Goal: Information Seeking & Learning: Check status

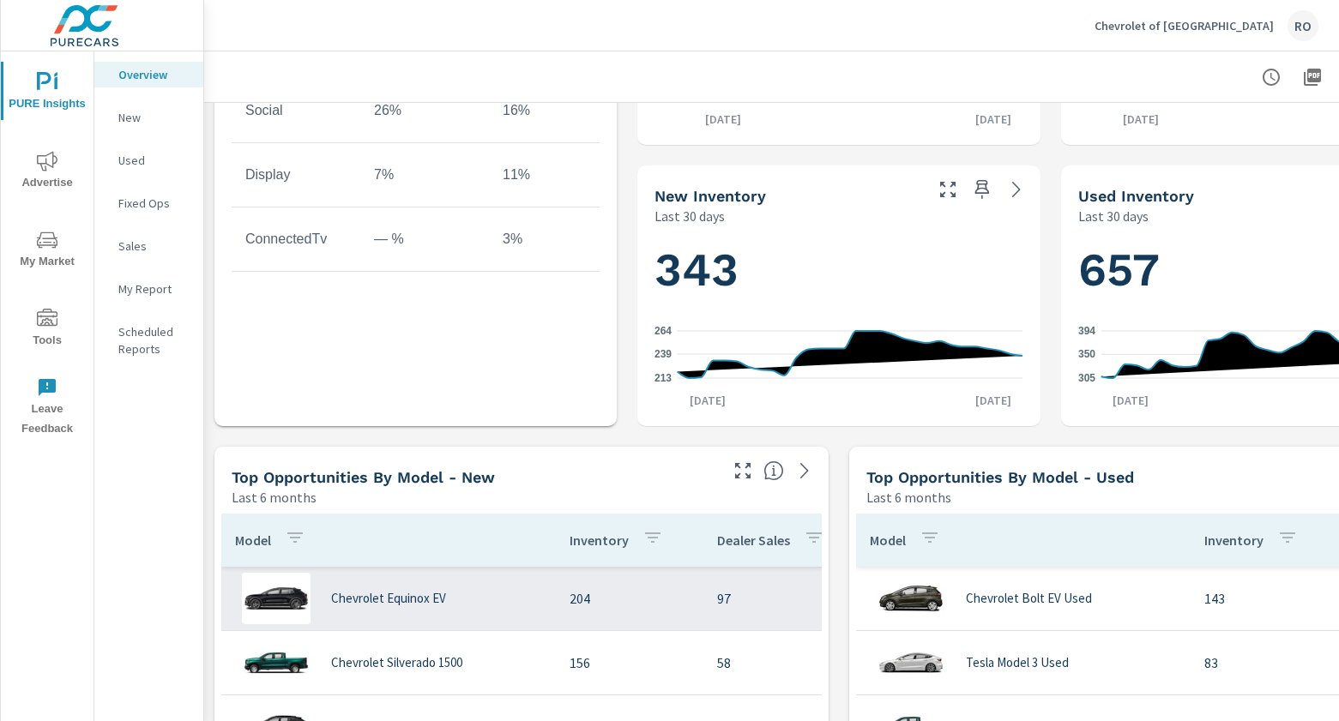
scroll to position [943, 0]
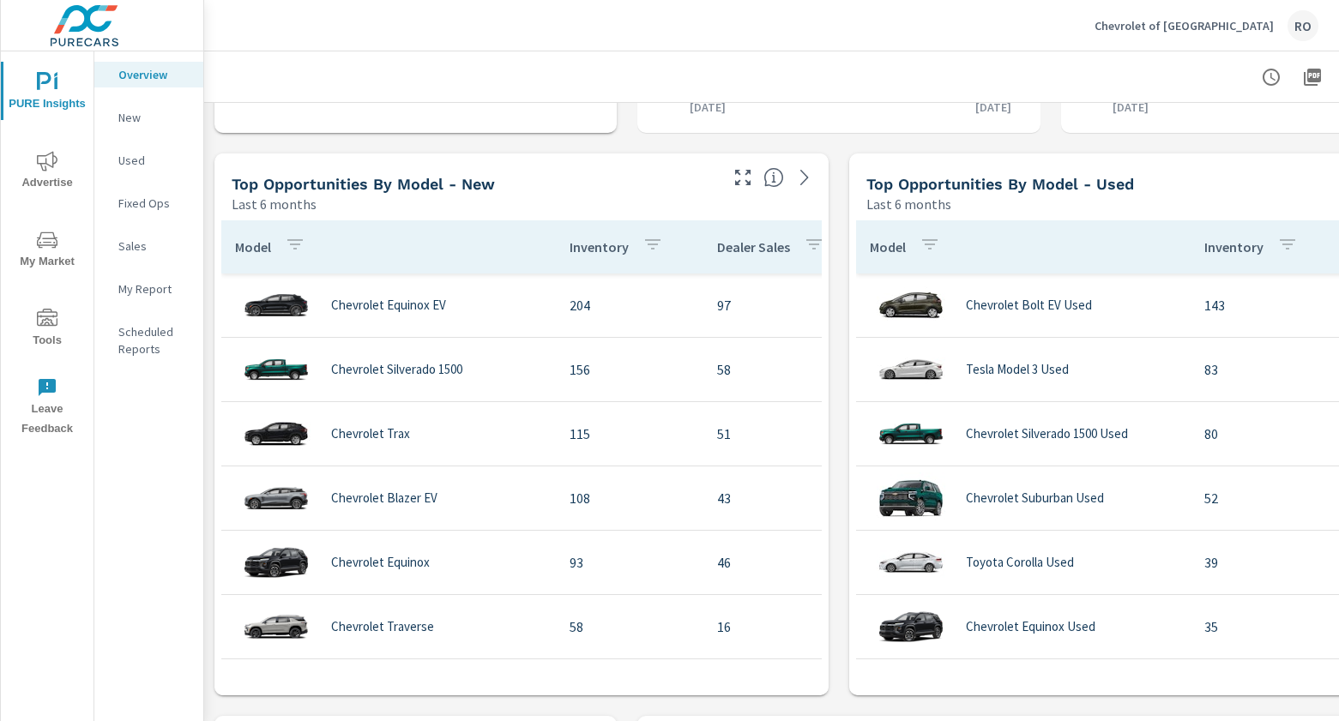
scroll to position [1115, 0]
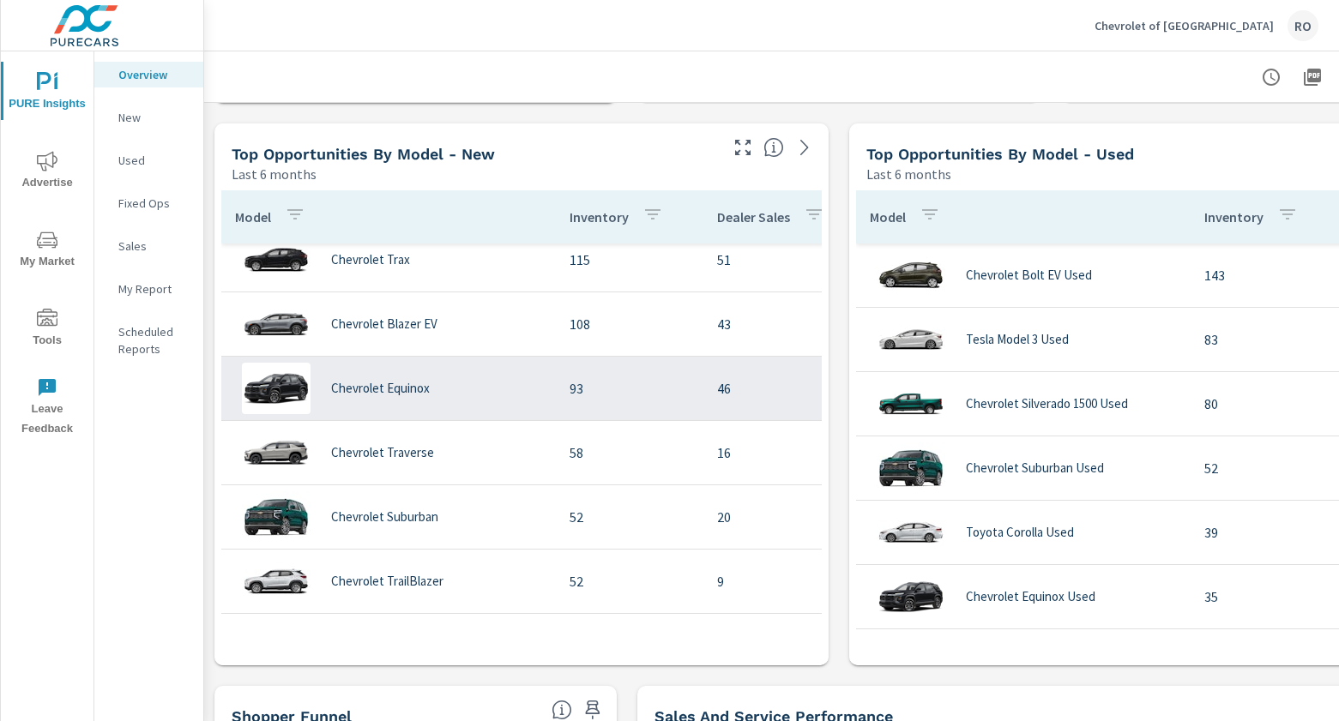
scroll to position [172, 0]
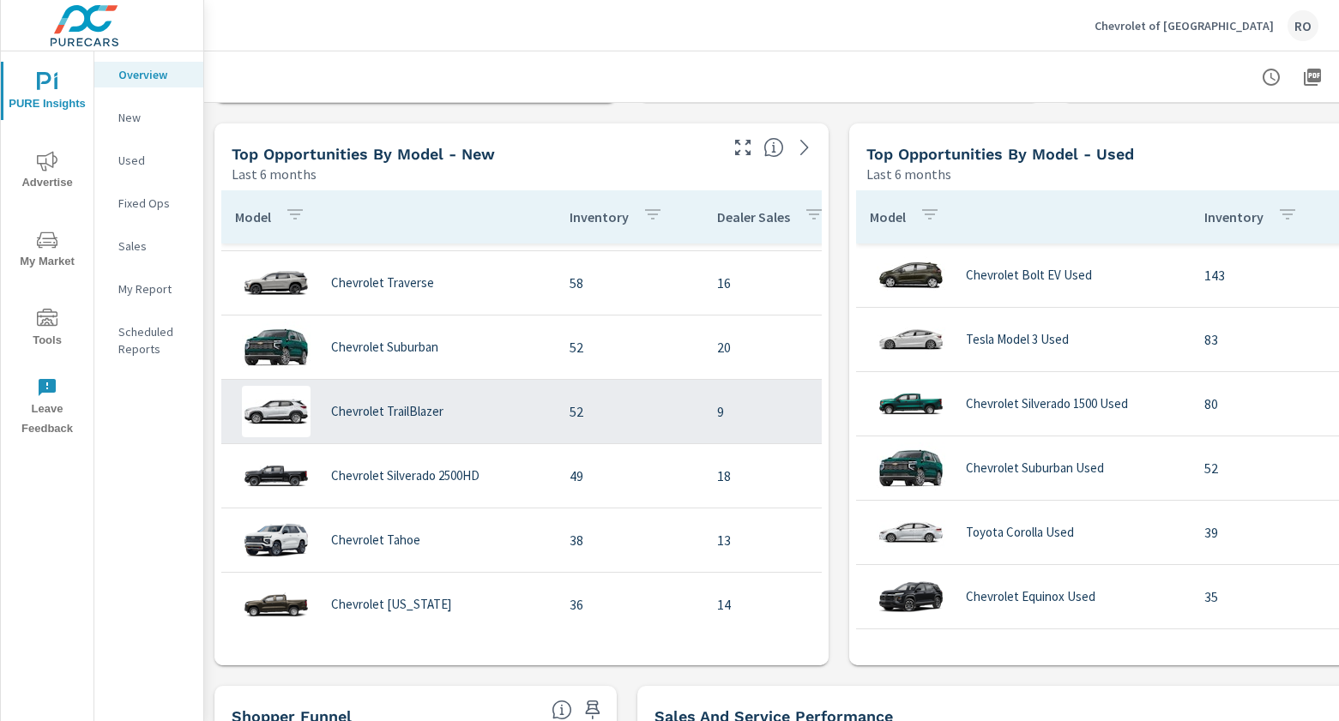
scroll to position [343, 0]
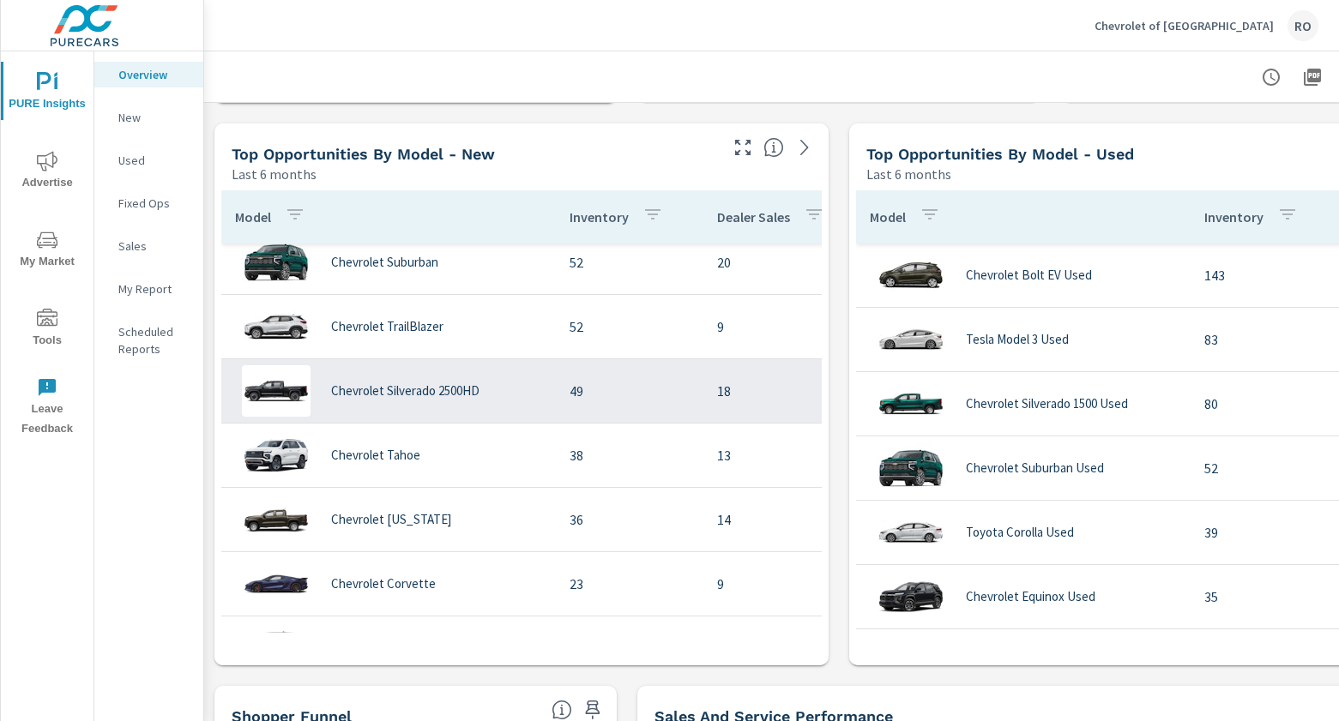
scroll to position [429, 0]
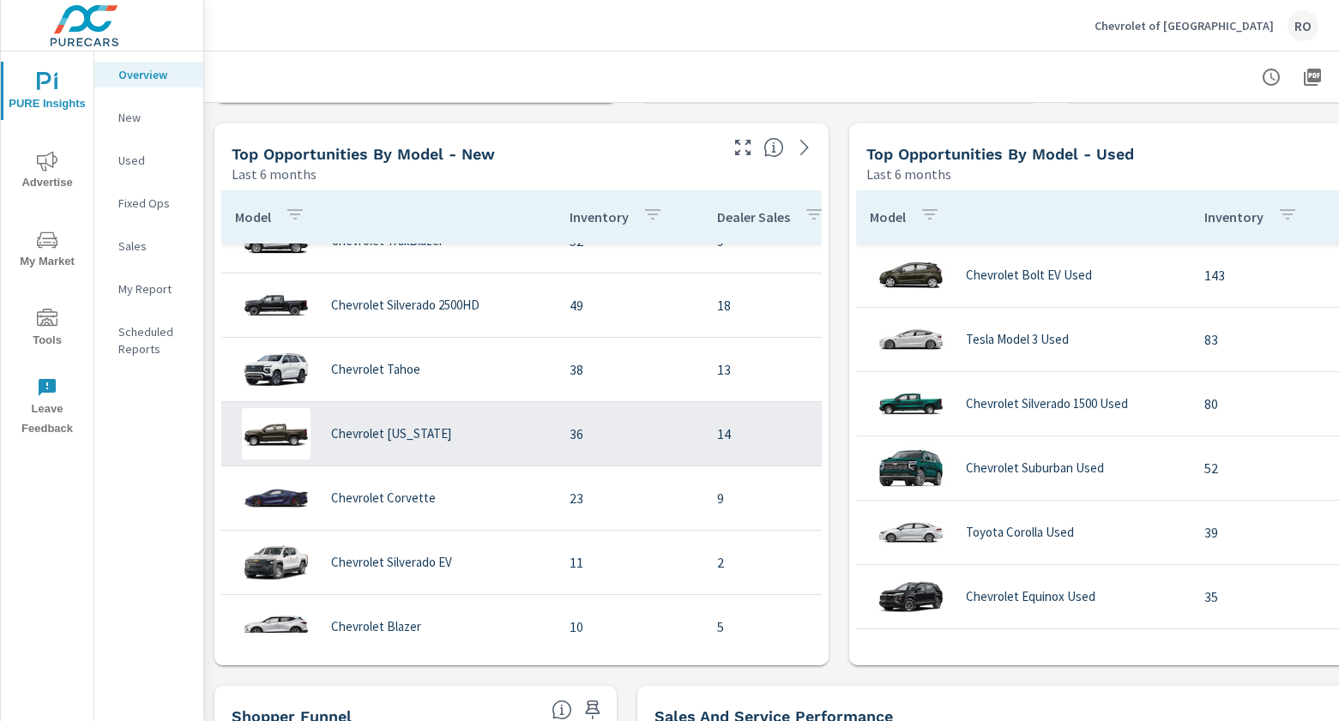
scroll to position [515, 0]
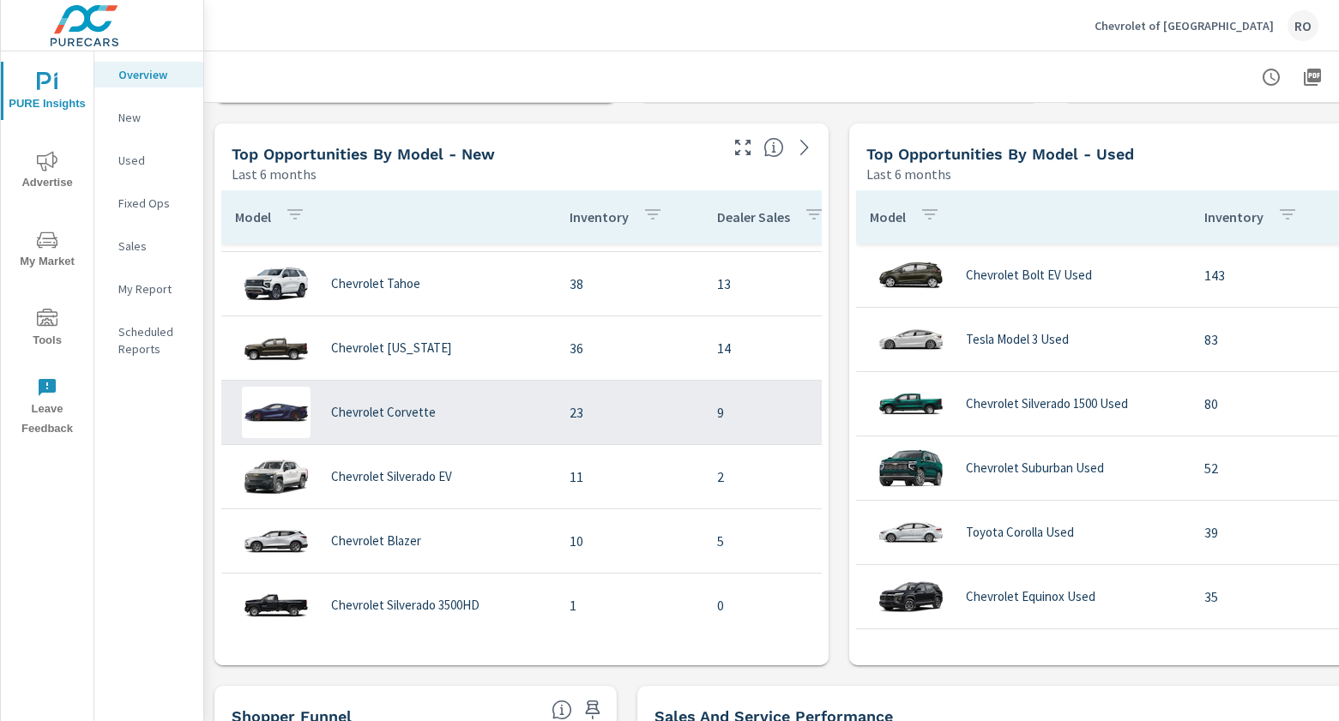
scroll to position [600, 0]
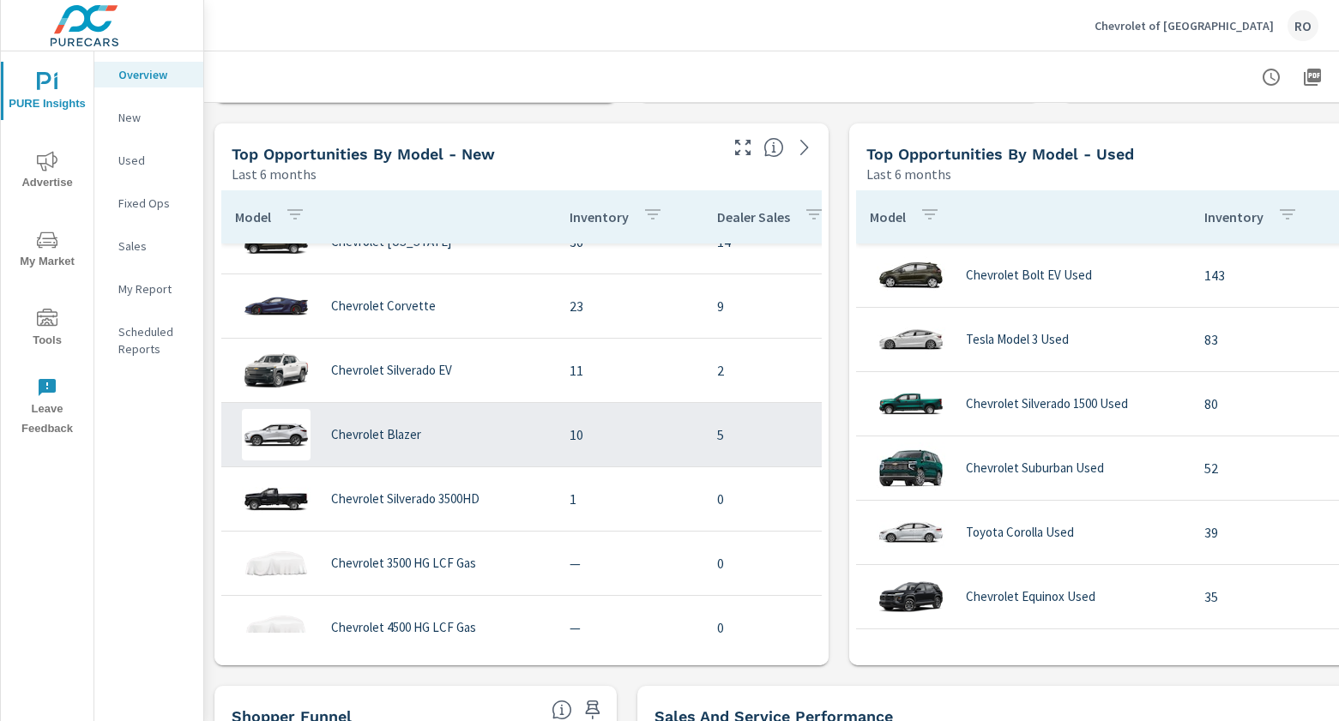
scroll to position [686, 0]
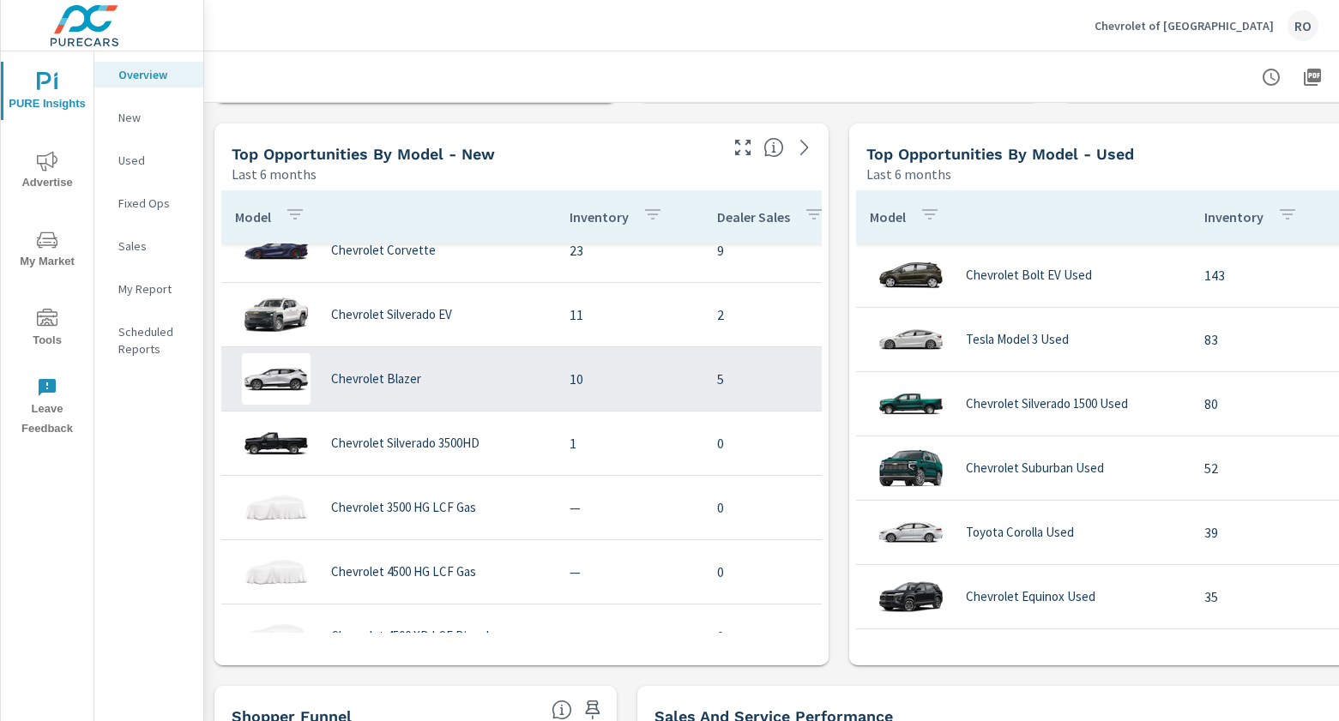
scroll to position [772, 0]
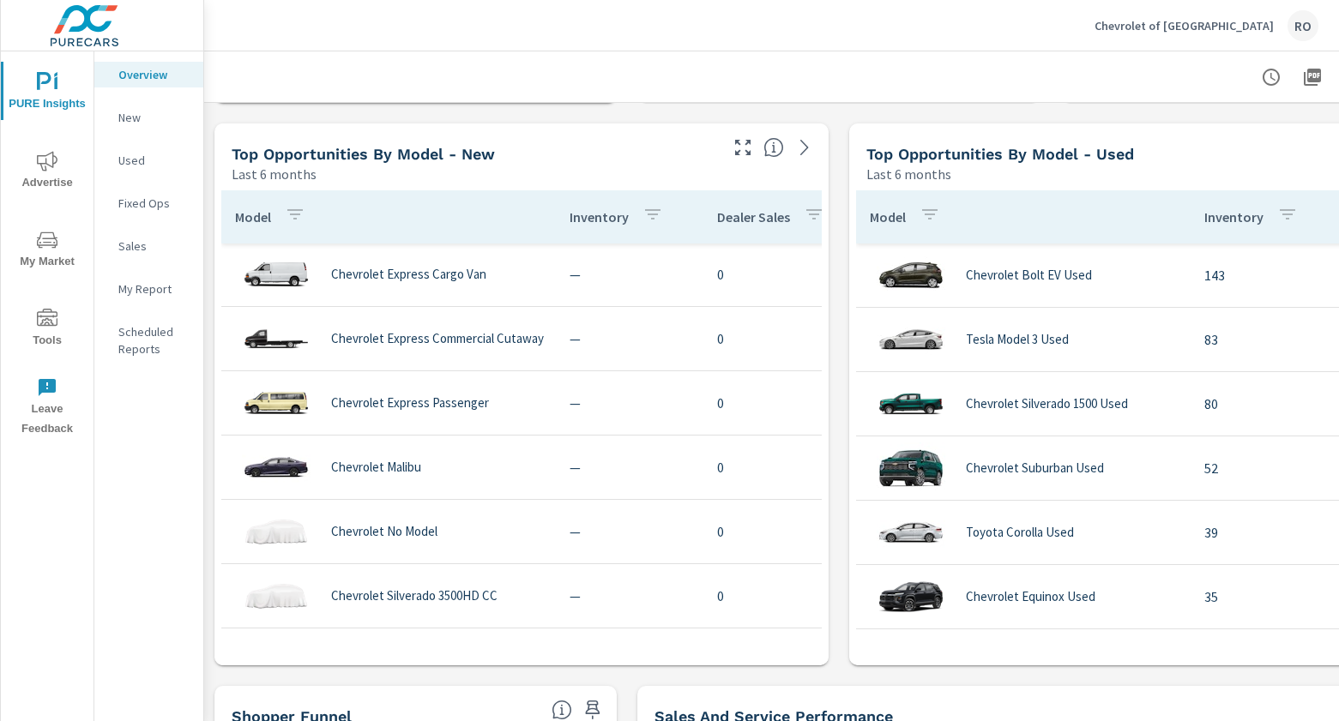
scroll to position [1458, 0]
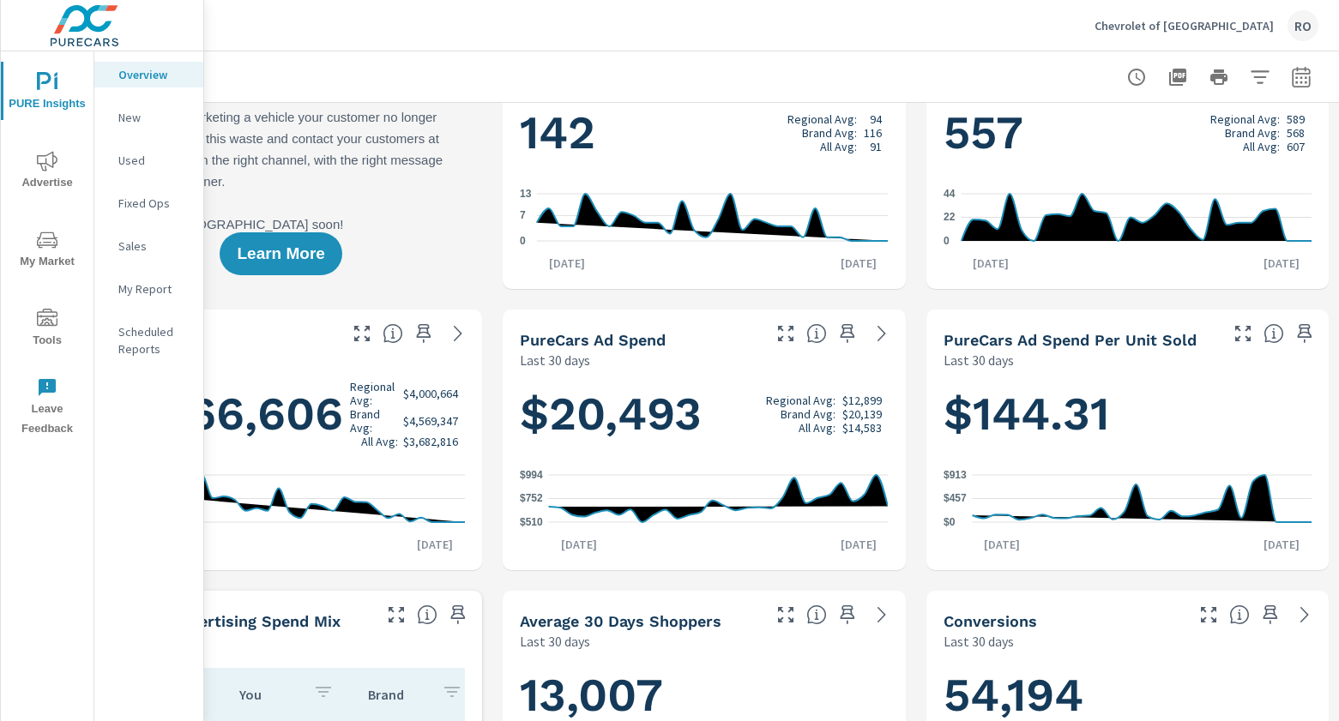
scroll to position [0, 148]
